Goal: Task Accomplishment & Management: Use online tool/utility

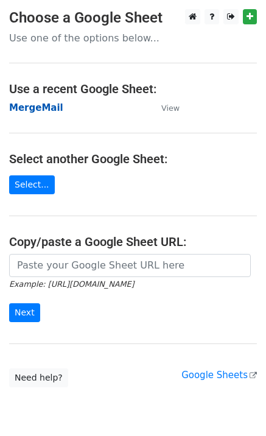
click at [27, 108] on strong "MergeMail" at bounding box center [36, 107] width 54 height 11
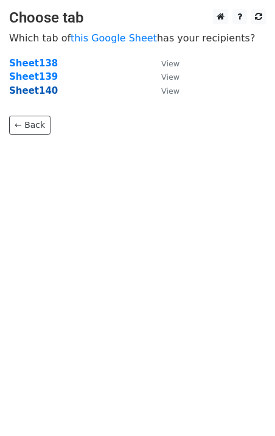
click at [28, 95] on strong "Sheet140" at bounding box center [33, 90] width 49 height 11
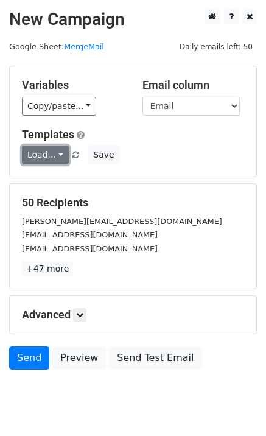
click at [41, 159] on link "Load..." at bounding box center [45, 154] width 47 height 19
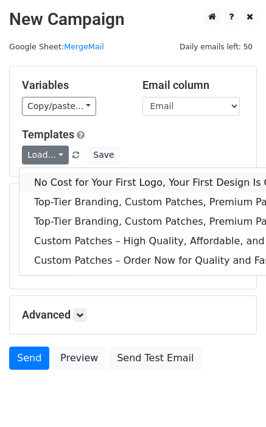
click at [66, 179] on link "No Cost for Your First Logo, Your First Design Is On Us!" at bounding box center [196, 182] width 355 height 19
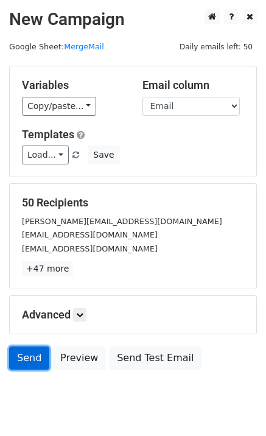
click at [18, 351] on link "Send" at bounding box center [29, 357] width 40 height 23
